Goal: Transaction & Acquisition: Purchase product/service

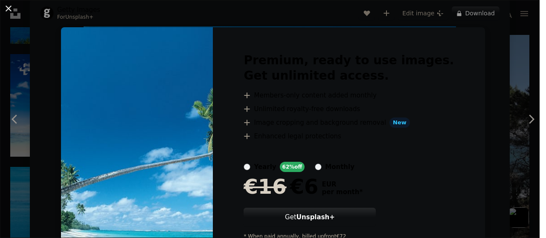
scroll to position [35, 0]
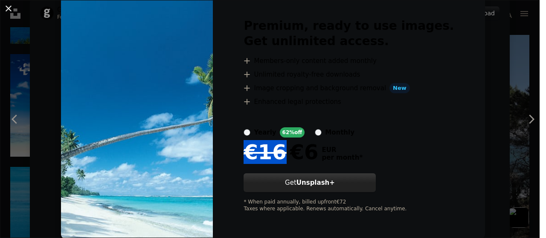
drag, startPoint x: 289, startPoint y: 150, endPoint x: 280, endPoint y: 176, distance: 27.9
click at [257, 160] on span "€16" at bounding box center [264, 152] width 43 height 22
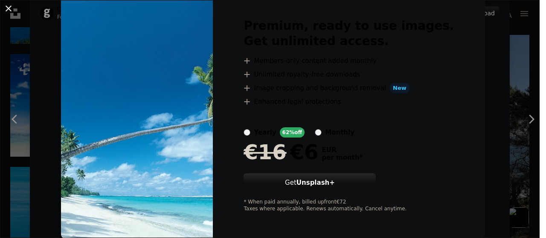
click at [393, 151] on div "€16 €6 EUR per month *" at bounding box center [348, 152] width 210 height 22
click at [299, 159] on div "€16 €6" at bounding box center [280, 152] width 75 height 22
drag, startPoint x: 320, startPoint y: 153, endPoint x: 309, endPoint y: 152, distance: 11.1
click at [309, 152] on div "€16 €6 EUR per month *" at bounding box center [348, 152] width 210 height 22
click at [408, 145] on div "€16 €6 EUR per month *" at bounding box center [348, 152] width 210 height 22
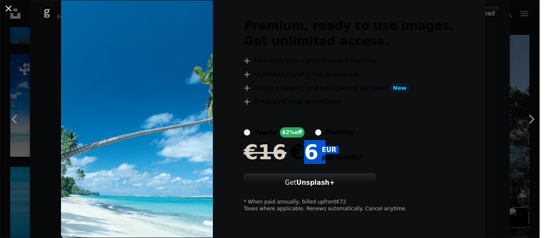
click at [305, 150] on div "€16 €6" at bounding box center [280, 152] width 75 height 22
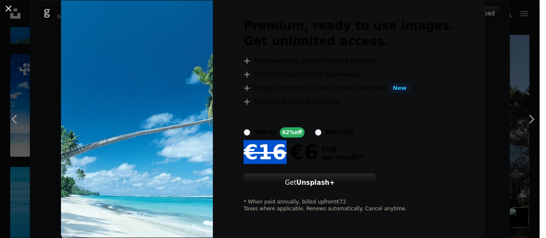
drag, startPoint x: 286, startPoint y: 153, endPoint x: 315, endPoint y: 158, distance: 28.5
click at [257, 157] on span "€16" at bounding box center [264, 152] width 43 height 22
click at [316, 157] on div "€16 €6" at bounding box center [280, 152] width 75 height 22
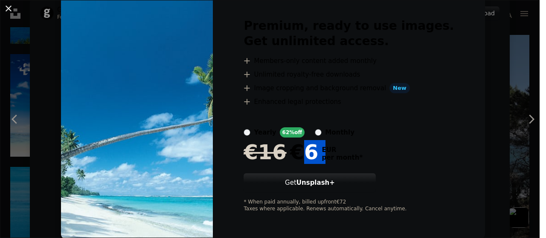
drag, startPoint x: 308, startPoint y: 155, endPoint x: 376, endPoint y: 155, distance: 68.2
click at [305, 156] on div "€16 €6 EUR per month *" at bounding box center [348, 152] width 210 height 22
click at [412, 149] on div "€16 €6 EUR per month *" at bounding box center [348, 152] width 210 height 22
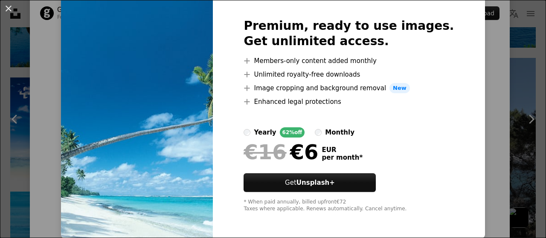
scroll to position [2077, 0]
drag, startPoint x: 482, startPoint y: 93, endPoint x: 450, endPoint y: 133, distance: 51.7
click at [482, 93] on div "An X shape Premium, ready to use images. Get unlimited access. A plus sign Memb…" at bounding box center [273, 119] width 546 height 238
